Goal: Task Accomplishment & Management: Use online tool/utility

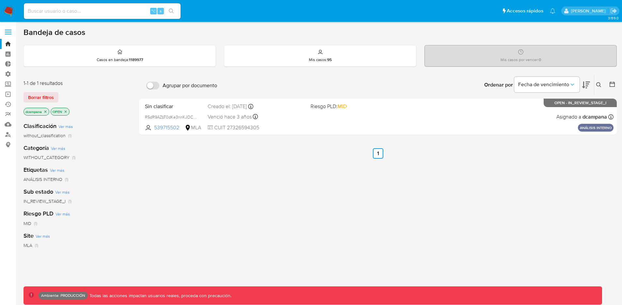
click at [9, 34] on span at bounding box center [8, 34] width 7 height 1
click at [0, 0] on input "checkbox" at bounding box center [0, 0] width 0 height 0
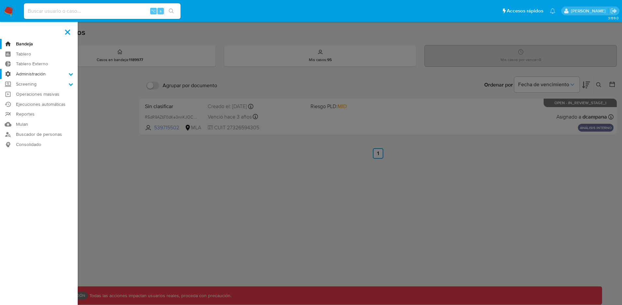
click at [42, 73] on label "Administración" at bounding box center [39, 74] width 78 height 10
click at [0, 0] on input "Administración" at bounding box center [0, 0] width 0 height 0
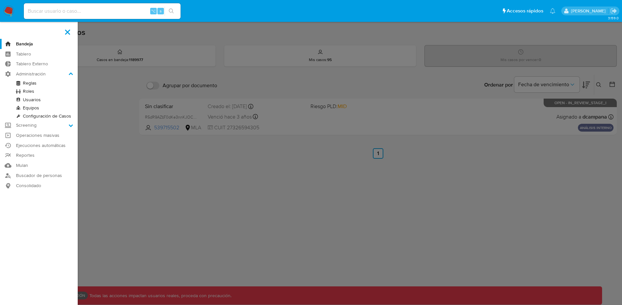
click at [31, 84] on link "Reglas" at bounding box center [39, 83] width 78 height 8
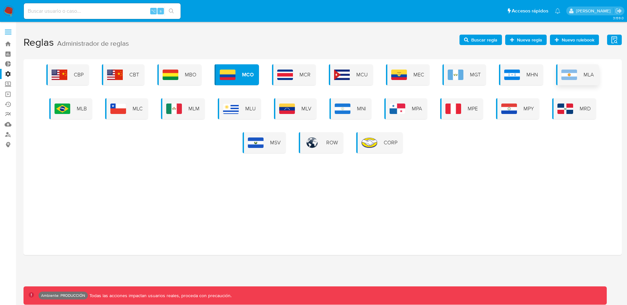
click at [578, 80] on div "MLA" at bounding box center [577, 74] width 43 height 21
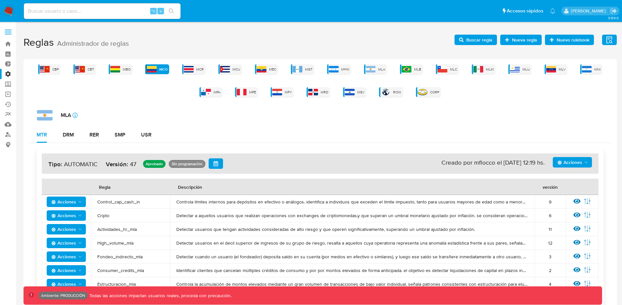
click at [575, 169] on div "Acciones Sin ejecuciones realizadas Creado por mflocco el [DATE] 12:19 hs. Tipo…" at bounding box center [320, 163] width 557 height 20
click at [577, 166] on span "Acciones" at bounding box center [569, 162] width 25 height 10
click at [573, 197] on button "Ver historico" at bounding box center [572, 194] width 59 height 16
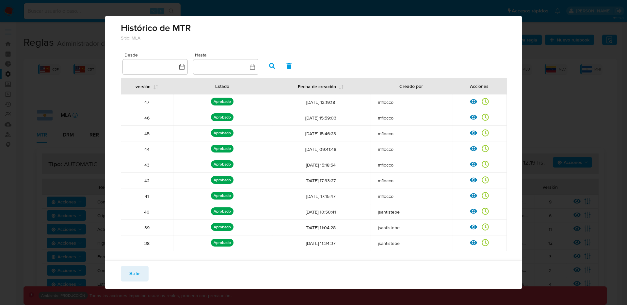
drag, startPoint x: 151, startPoint y: 242, endPoint x: 141, endPoint y: 237, distance: 11.1
click at [141, 237] on td "38" at bounding box center [147, 243] width 53 height 16
drag, startPoint x: 158, startPoint y: 103, endPoint x: 142, endPoint y: 101, distance: 16.8
click at [142, 101] on div "47" at bounding box center [147, 102] width 45 height 6
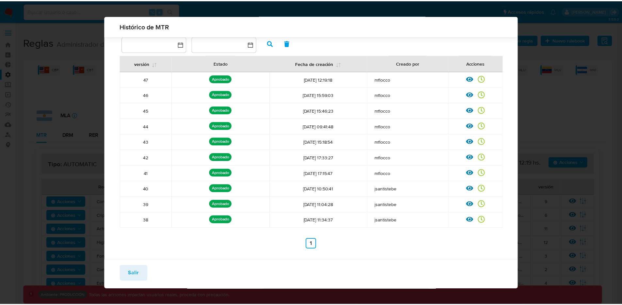
scroll to position [27, 0]
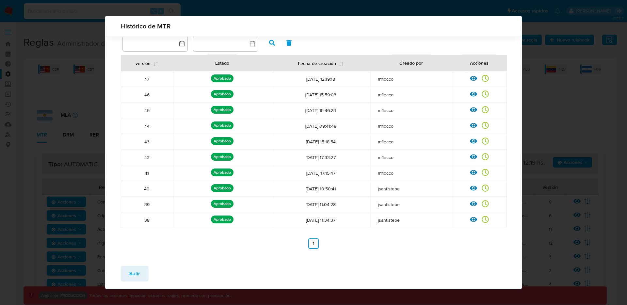
click at [357, 251] on div "Sitio: MLA Desde Hasta versión Estado Fecha de creación Creado por Acciones 47 …" at bounding box center [313, 134] width 417 height 251
click at [139, 272] on span "Salir" at bounding box center [134, 273] width 11 height 14
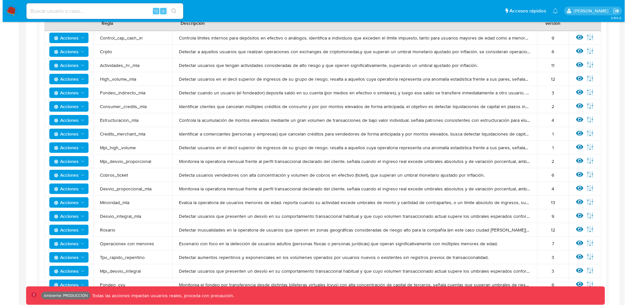
scroll to position [0, 0]
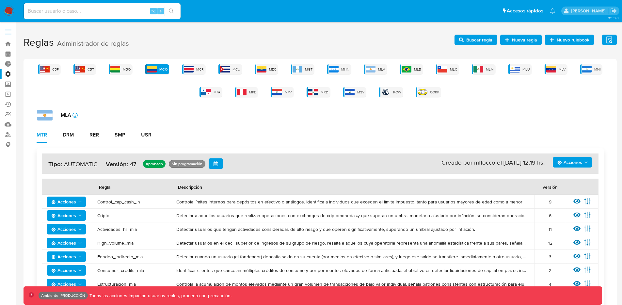
click at [583, 162] on icon "Acciones" at bounding box center [585, 162] width 5 height 5
click at [564, 196] on button "Ver historico" at bounding box center [572, 194] width 59 height 16
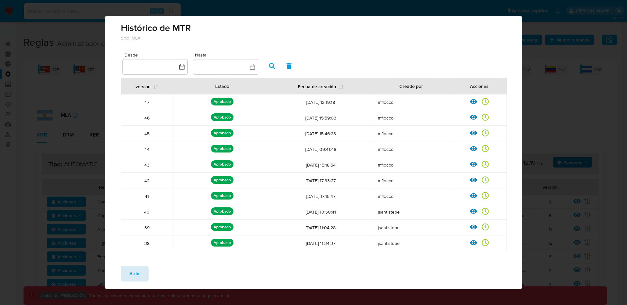
click at [132, 272] on span "Salir" at bounding box center [134, 273] width 11 height 14
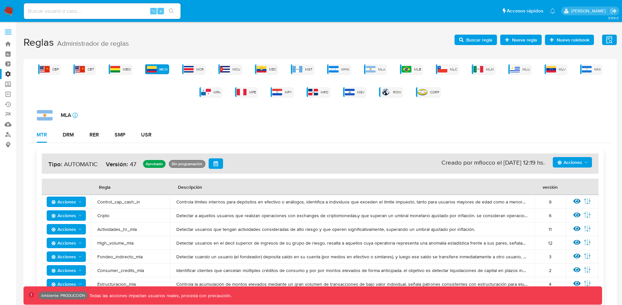
click at [578, 162] on span "Acciones" at bounding box center [569, 162] width 25 height 10
click at [568, 193] on button "Ver historico" at bounding box center [572, 194] width 59 height 16
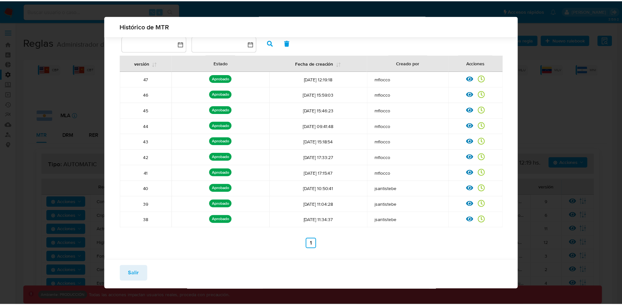
scroll to position [27, 0]
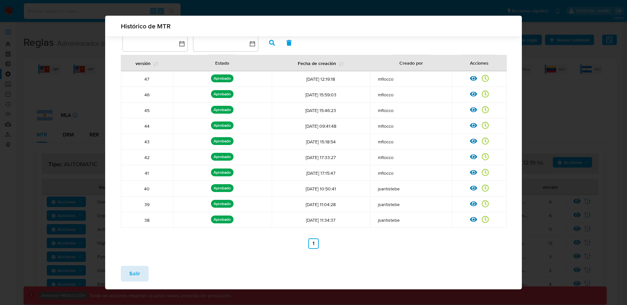
click at [135, 272] on span "Salir" at bounding box center [134, 273] width 11 height 14
